Goal: Find specific page/section: Find specific page/section

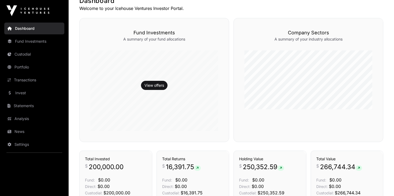
scroll to position [116, 0]
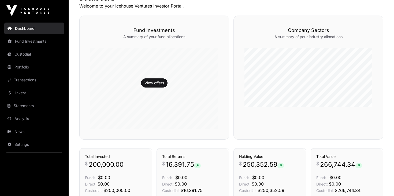
click at [10, 132] on icon at bounding box center [10, 131] width 4 height 4
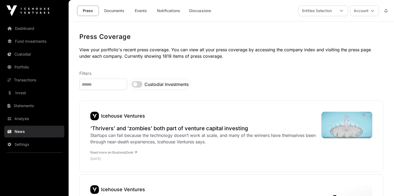
click at [10, 132] on icon at bounding box center [10, 131] width 4 height 4
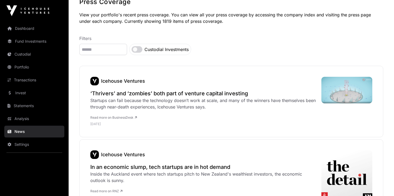
scroll to position [25, 0]
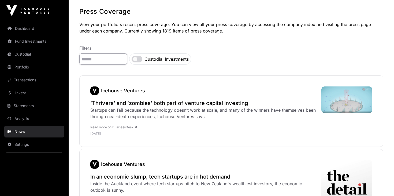
click at [124, 55] on input "search" at bounding box center [103, 58] width 48 height 11
click at [25, 69] on link "Portfolio" at bounding box center [34, 67] width 60 height 12
click at [23, 68] on link "Portfolio" at bounding box center [34, 67] width 60 height 12
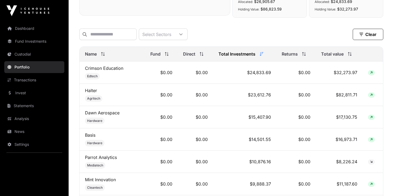
scroll to position [202, 0]
click at [103, 138] on td "Basis Hardware" at bounding box center [112, 139] width 65 height 22
click at [97, 136] on td "Basis Hardware" at bounding box center [112, 139] width 65 height 22
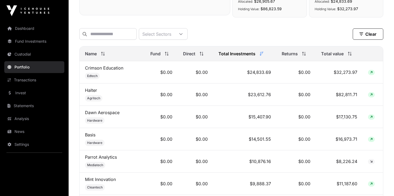
click at [295, 142] on td "$0.00" at bounding box center [295, 139] width 39 height 22
